Goal: Information Seeking & Learning: Learn about a topic

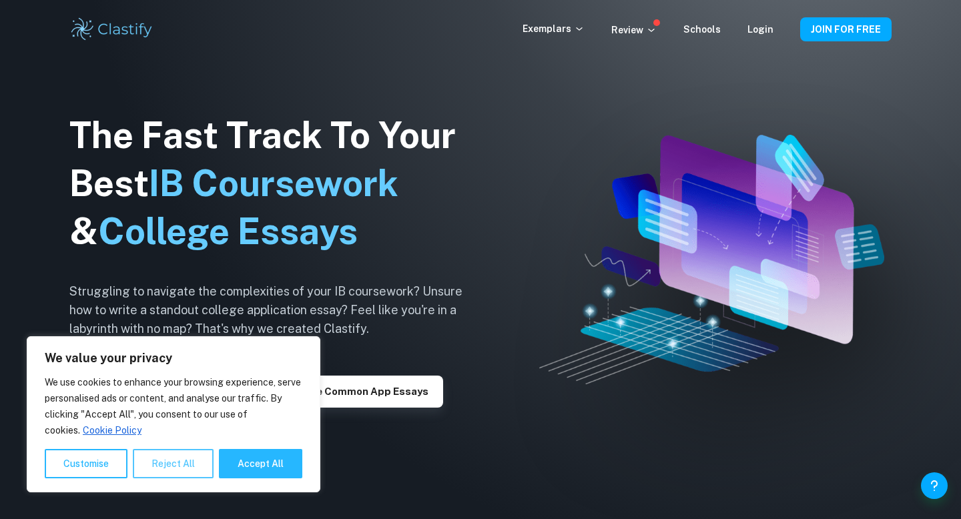
click at [191, 457] on button "Reject All" at bounding box center [173, 463] width 81 height 29
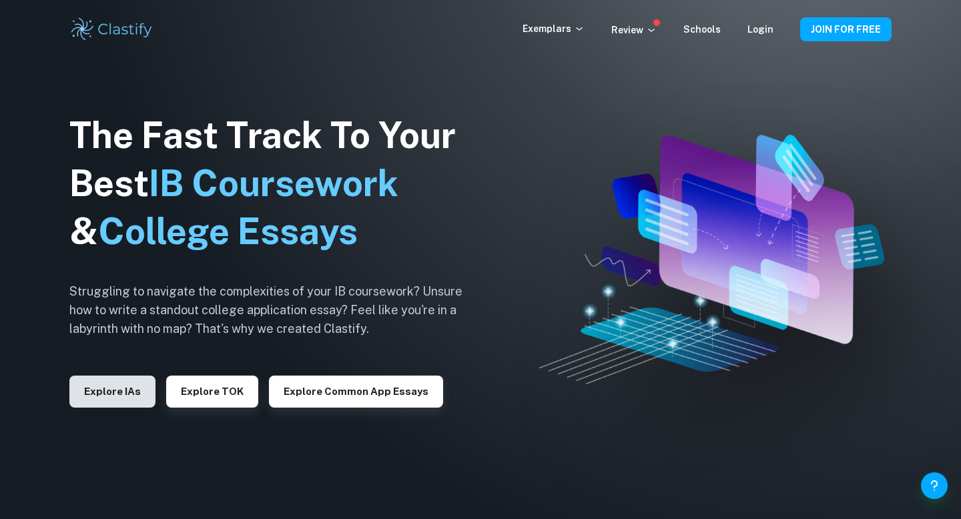
click at [126, 394] on button "Explore IAs" at bounding box center [112, 392] width 86 height 32
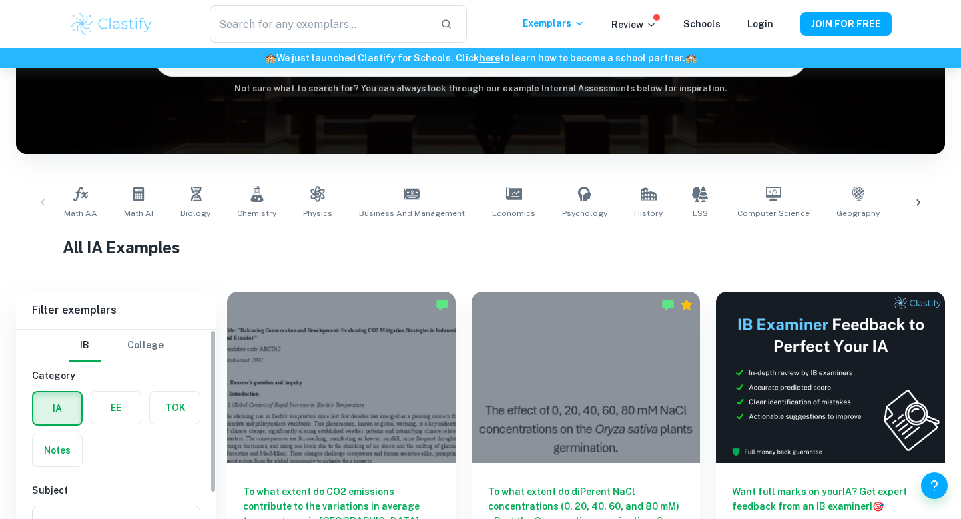
scroll to position [374, 0]
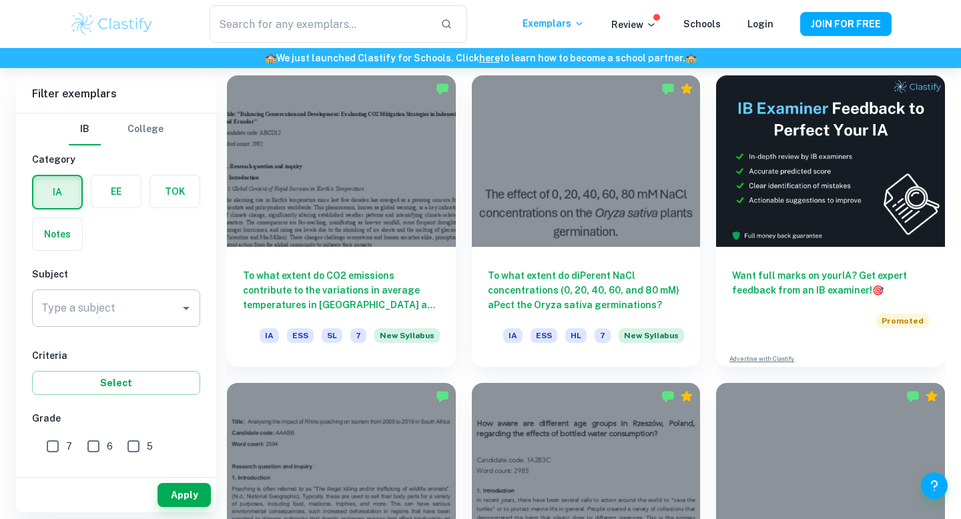
click at [131, 296] on input "Type a subject" at bounding box center [106, 308] width 136 height 25
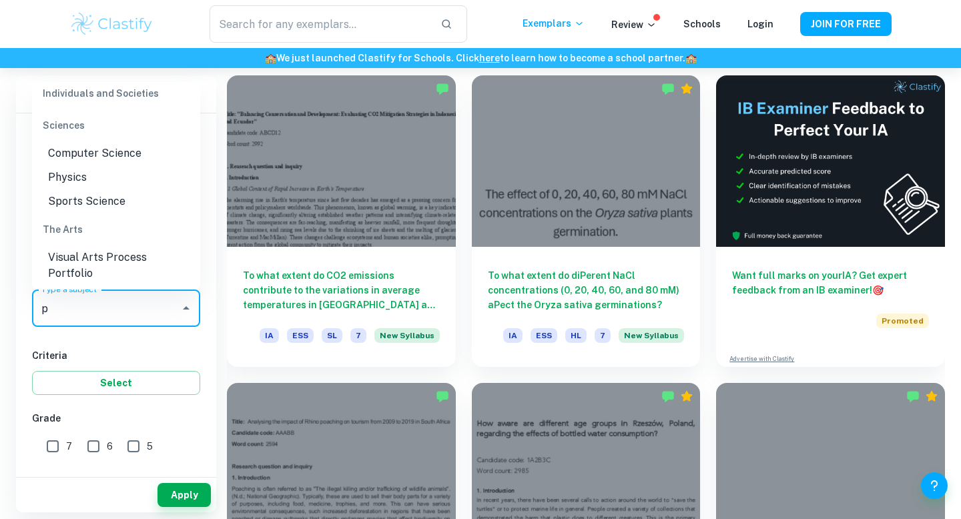
scroll to position [0, 0]
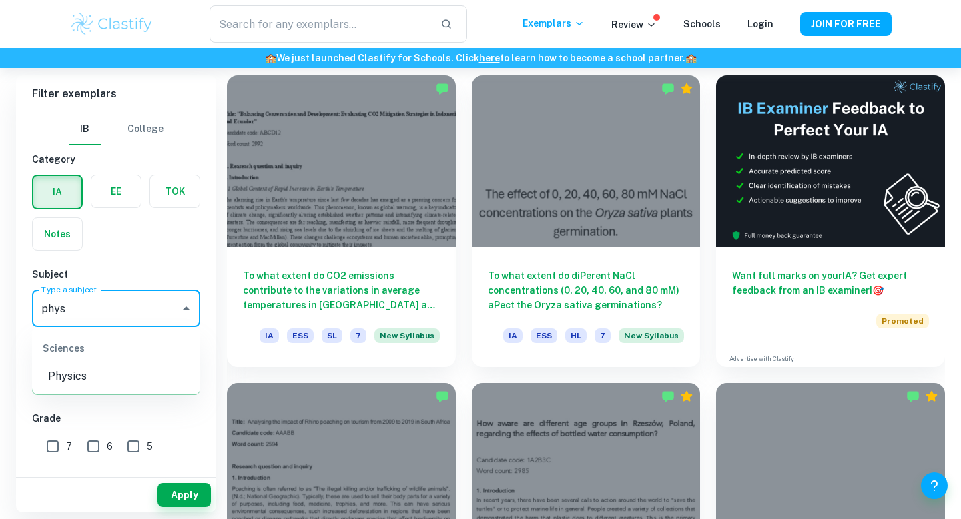
click at [89, 369] on li "Physics" at bounding box center [116, 376] width 168 height 24
type input "Physics"
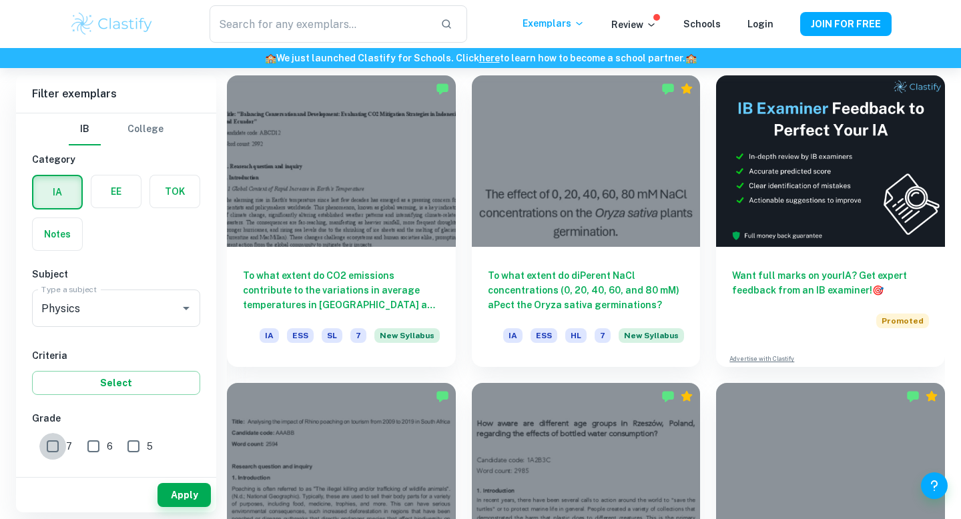
click at [45, 441] on input "7" at bounding box center [52, 446] width 27 height 27
checkbox input "true"
click at [185, 486] on button "Apply" at bounding box center [183, 495] width 53 height 24
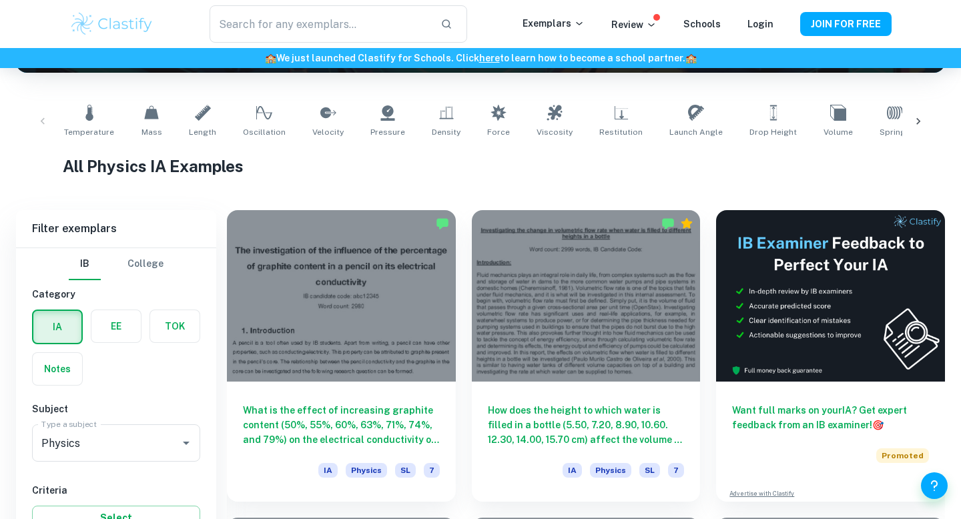
scroll to position [382, 0]
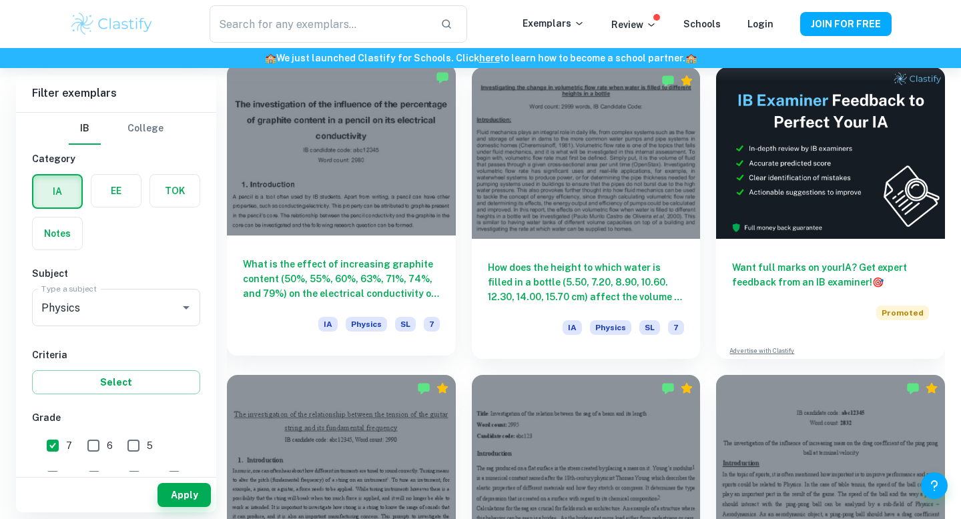
click at [375, 252] on div "What is the effect of increasing graphite content (50%, 55%, 60%, 63%, 71%, 74%…" at bounding box center [341, 296] width 229 height 120
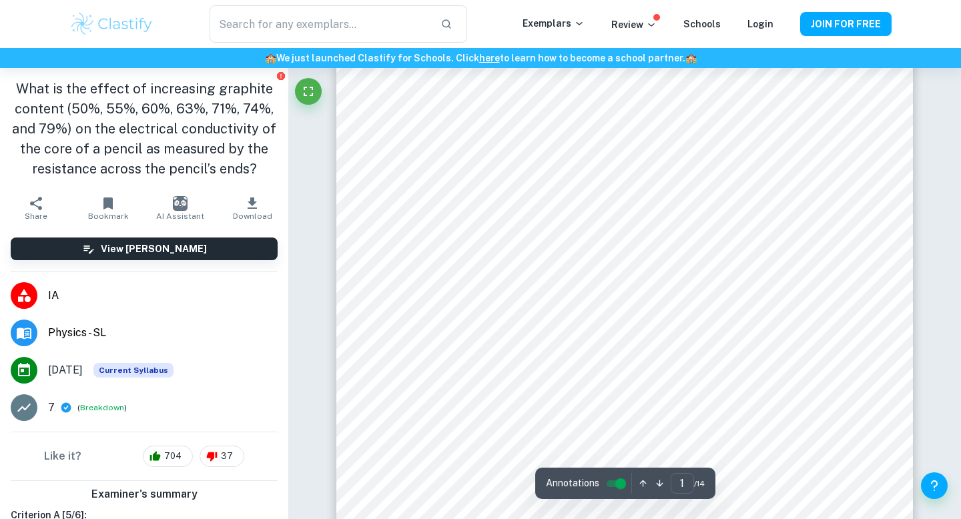
scroll to position [51, 0]
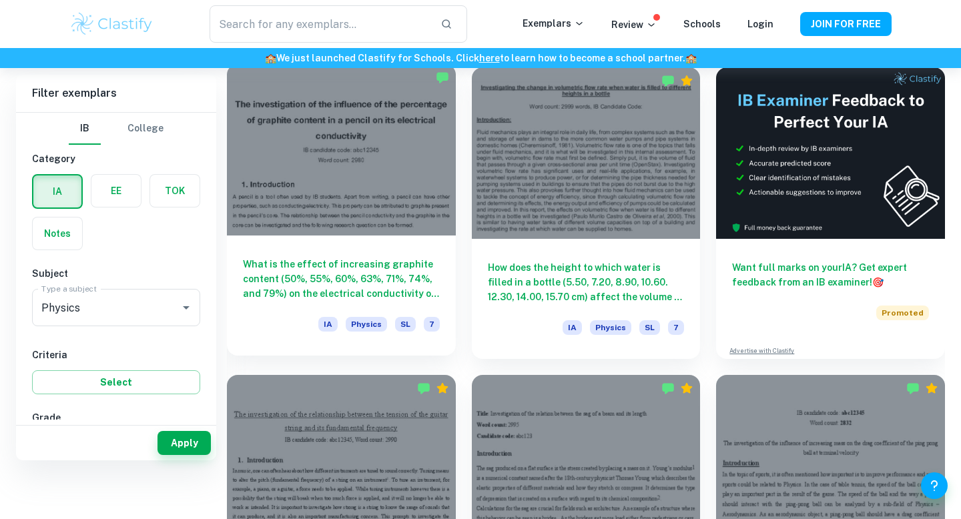
scroll to position [320, 0]
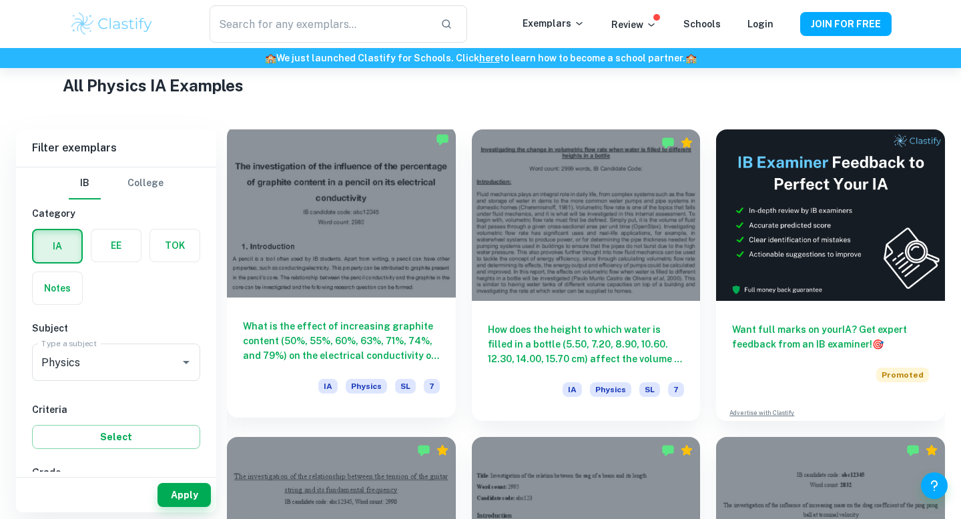
click at [368, 274] on div at bounding box center [341, 211] width 229 height 171
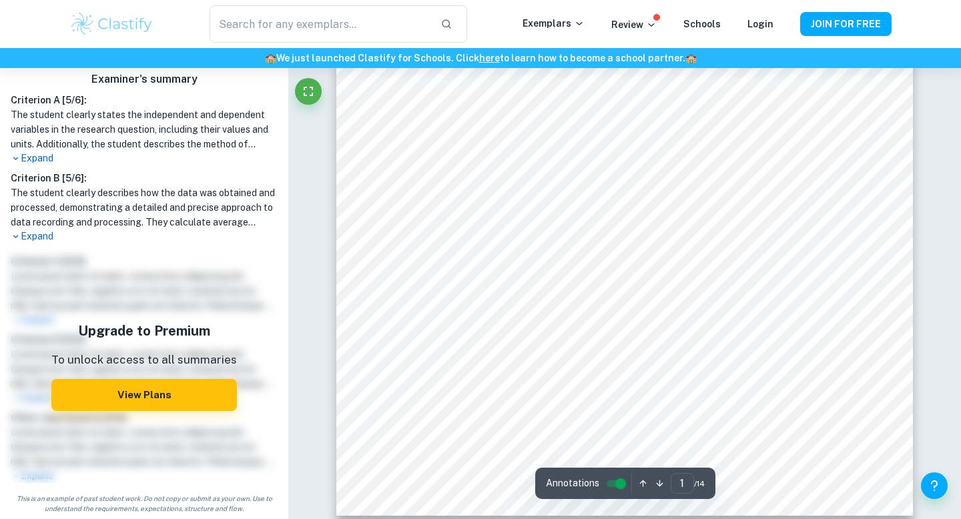
scroll to position [380, 0]
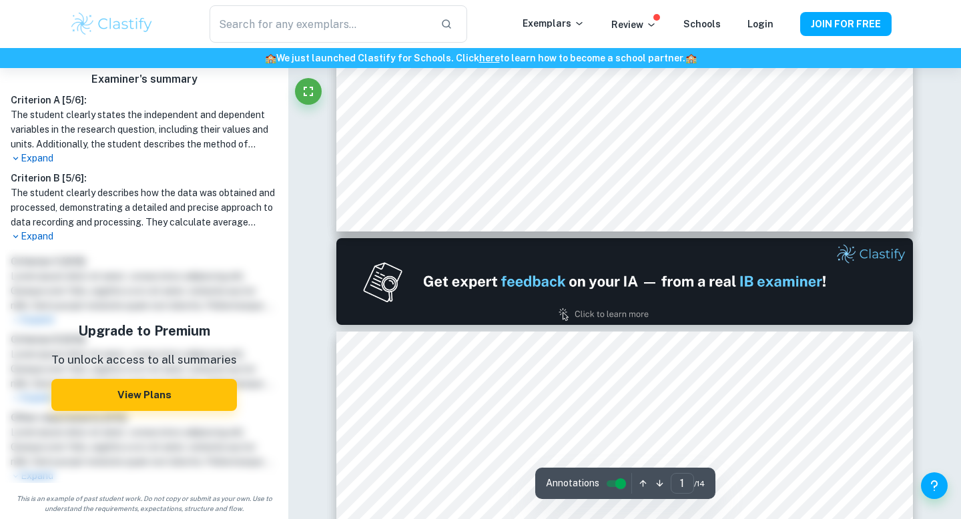
type input "2"
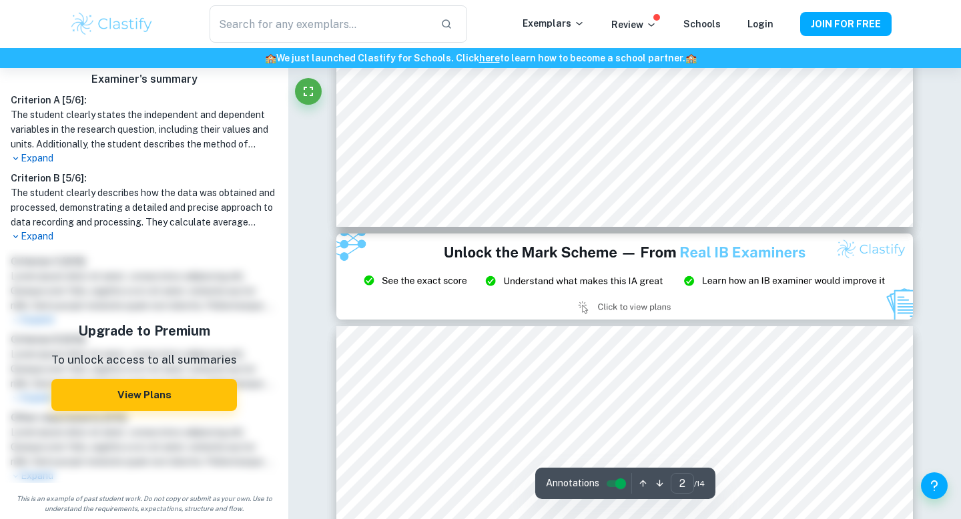
scroll to position [1597, 0]
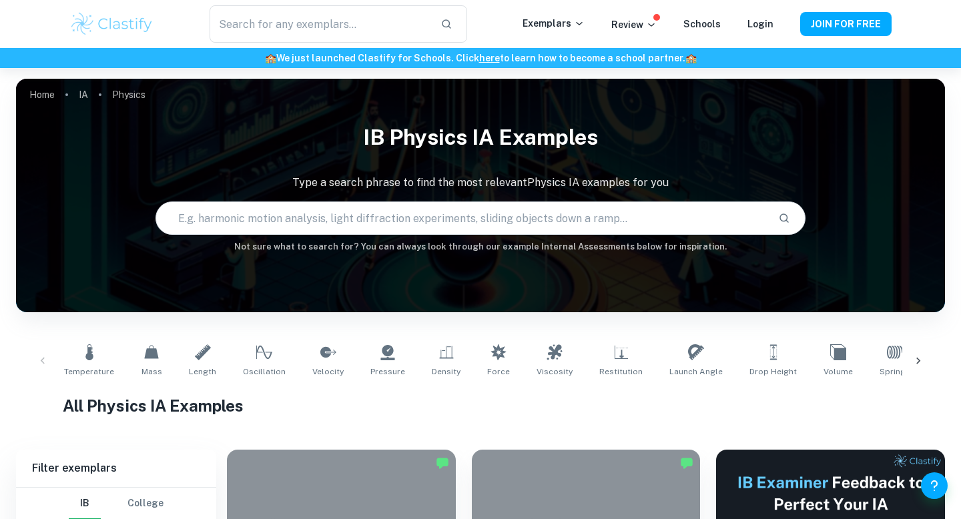
scroll to position [320, 0]
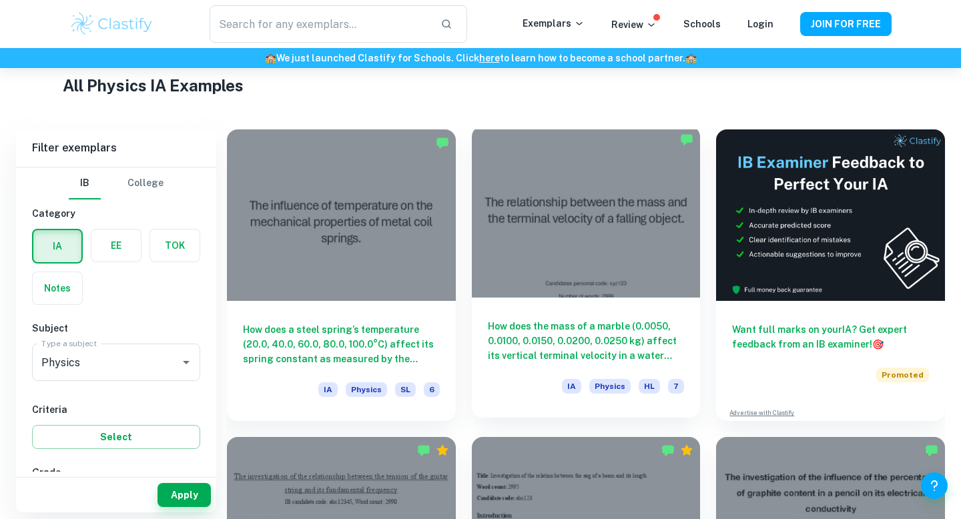
click at [587, 340] on h6 "How does the mass of a marble (0.0050, 0.0100, 0.0150, 0.0200, 0.0250 kg) affec…" at bounding box center [586, 341] width 197 height 44
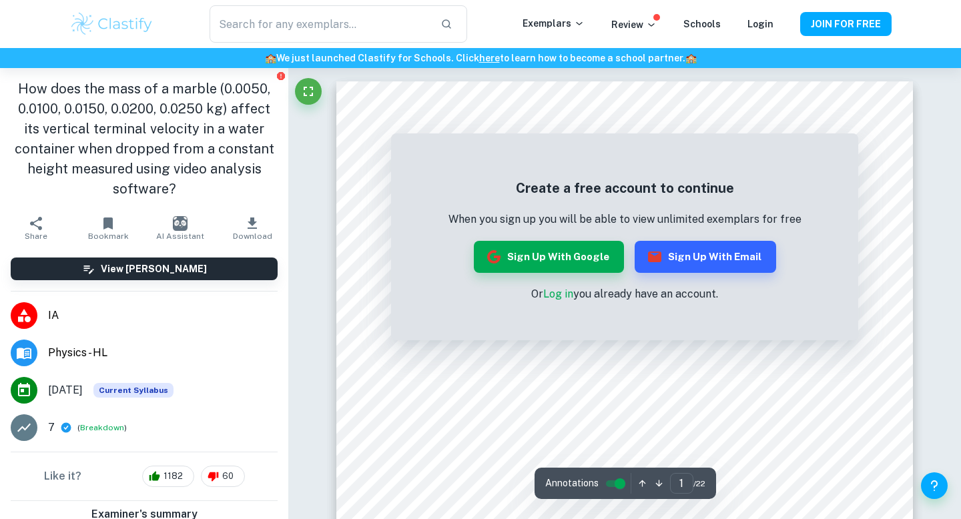
click at [560, 295] on link "Log in" at bounding box center [558, 294] width 30 height 13
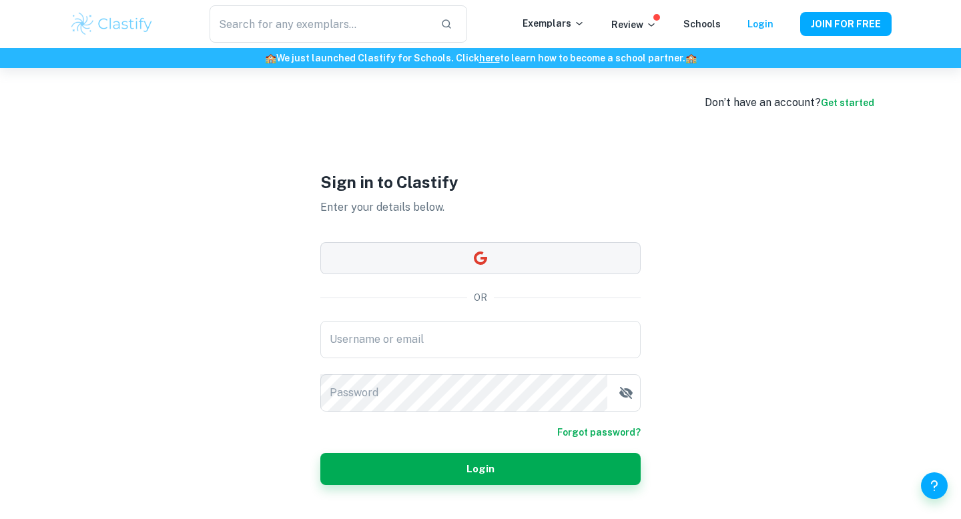
click at [506, 269] on button "button" at bounding box center [480, 258] width 320 height 32
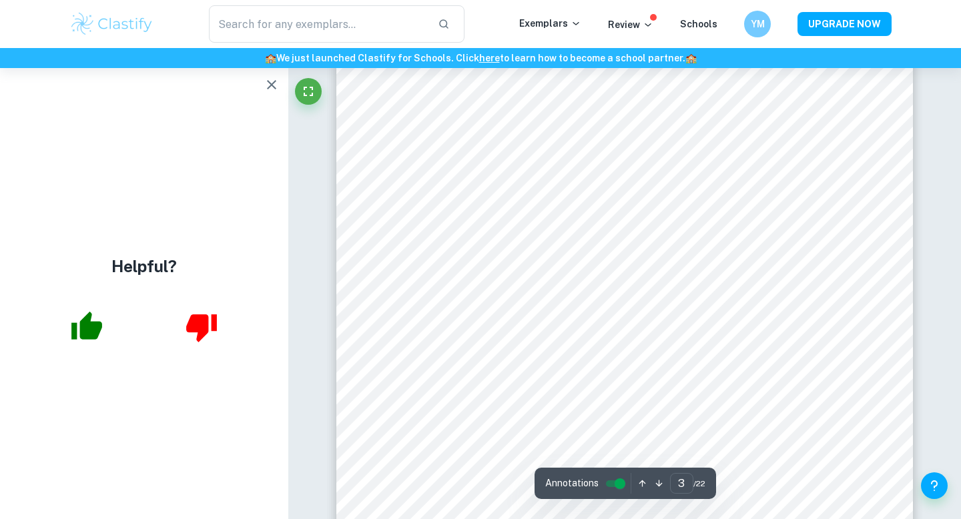
scroll to position [2117, 0]
click at [274, 83] on icon "button" at bounding box center [272, 85] width 16 height 16
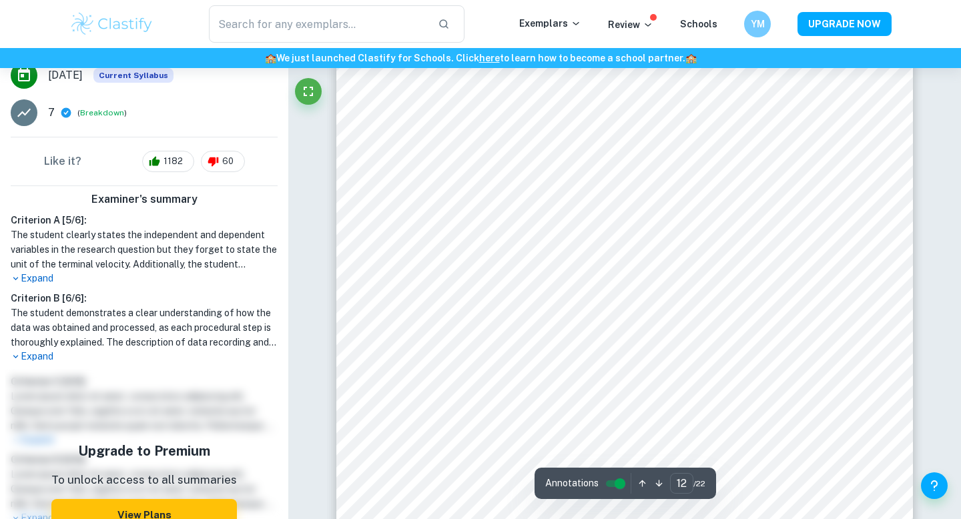
scroll to position [9669, 0]
type input "13"
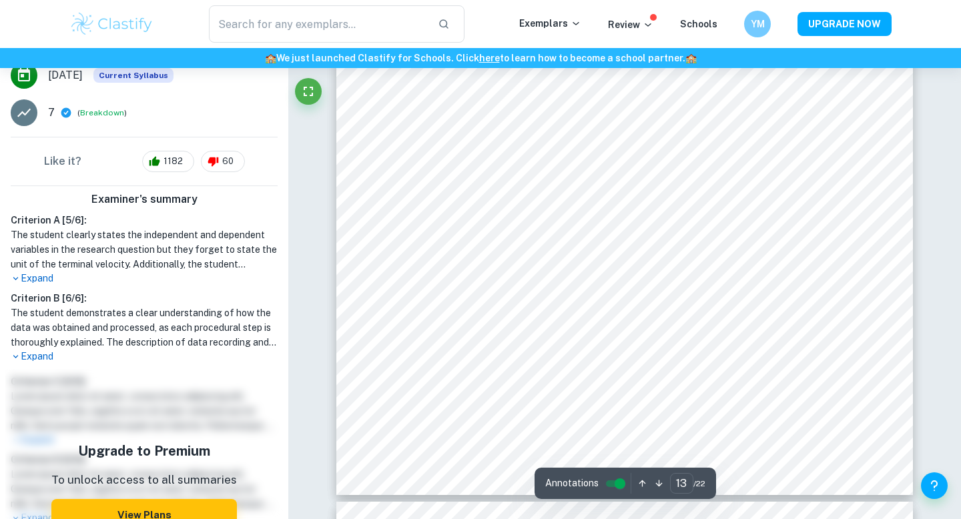
scroll to position [10538, 0]
